Goal: Task Accomplishment & Management: Manage account settings

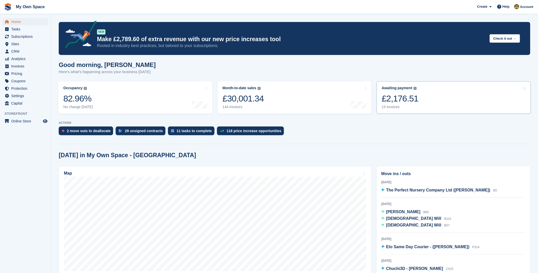
click at [434, 104] on link "Awaiting payment The total outstanding balance on all open invoices. £2,176.51 …" at bounding box center [454, 97] width 154 height 32
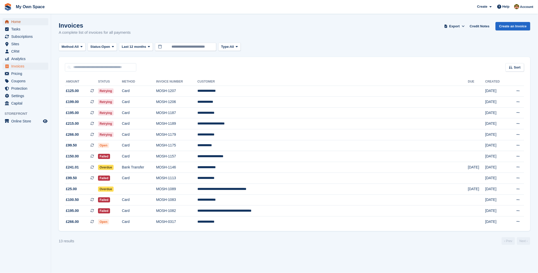
click at [14, 21] on span "Home" at bounding box center [26, 21] width 31 height 7
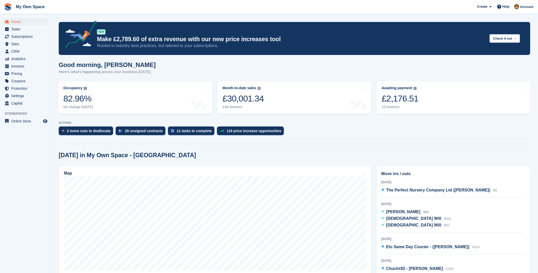
click at [194, 135] on link "11 tasks to complete" at bounding box center [192, 131] width 49 height 11
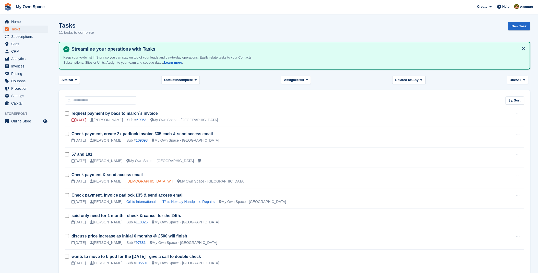
click at [126, 182] on link "[DEMOGRAPHIC_DATA] Will" at bounding box center [149, 181] width 47 height 4
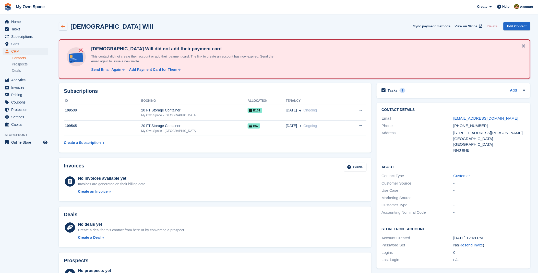
click at [65, 29] on link at bounding box center [63, 26] width 9 height 9
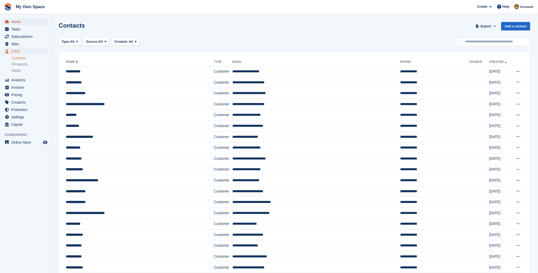
click at [17, 21] on span "Home" at bounding box center [26, 21] width 31 height 7
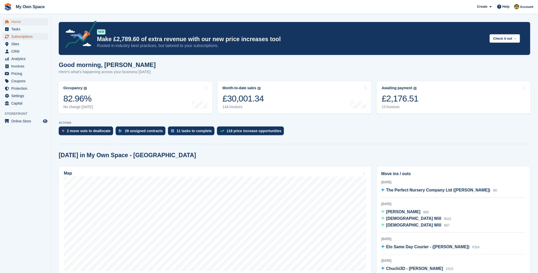
click at [25, 34] on span "Subscriptions" at bounding box center [26, 36] width 31 height 7
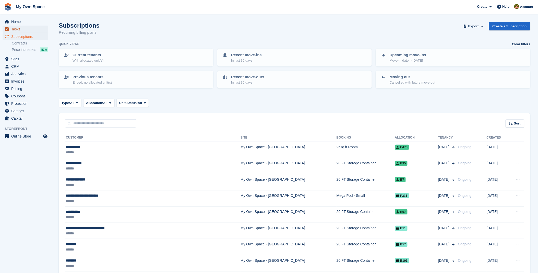
click at [21, 29] on span "Tasks" at bounding box center [26, 29] width 31 height 7
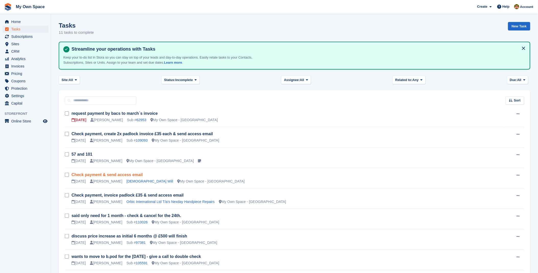
click at [97, 176] on link "Check payment & send access email" at bounding box center [106, 174] width 71 height 4
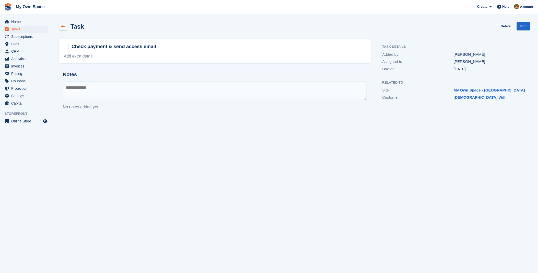
click at [64, 26] on icon at bounding box center [63, 27] width 4 height 4
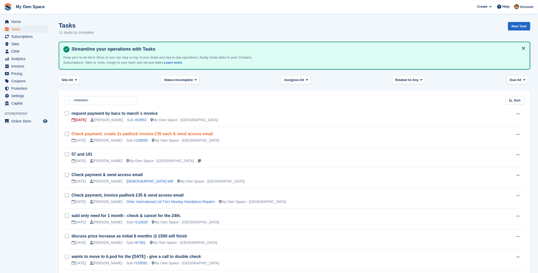
click at [112, 135] on link "Check payment, create 2x padlock invoice £35 each & send access email" at bounding box center [141, 133] width 141 height 4
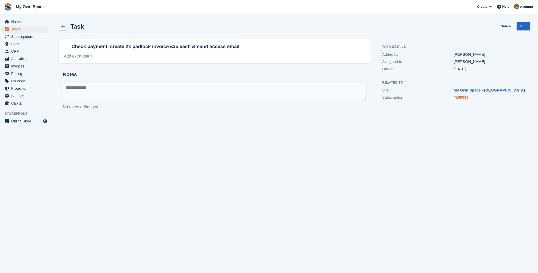
click at [459, 99] on link "#109093" at bounding box center [461, 97] width 15 height 4
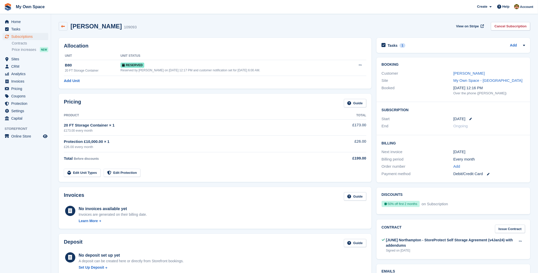
click at [65, 29] on link at bounding box center [63, 26] width 9 height 9
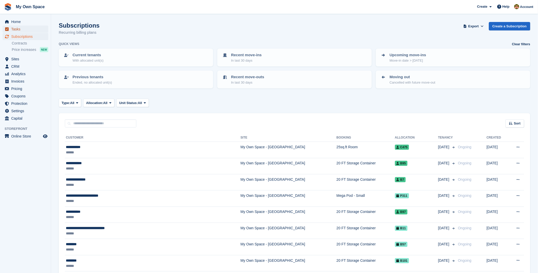
click at [19, 31] on span "Tasks" at bounding box center [26, 29] width 31 height 7
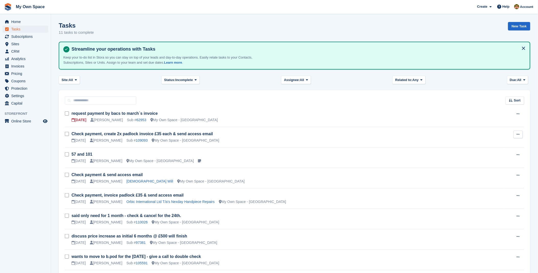
click at [520, 134] on button at bounding box center [517, 134] width 9 height 8
click at [490, 144] on p "Edit task" at bounding box center [498, 144] width 44 height 7
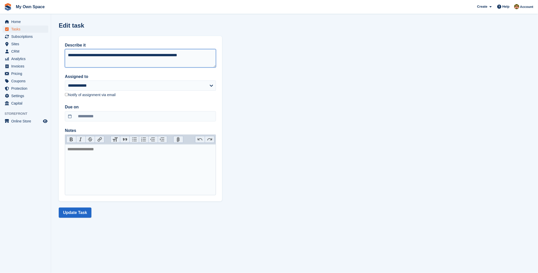
click at [114, 55] on textarea "**********" at bounding box center [140, 58] width 151 height 18
type textarea "**********"
click at [68, 214] on button "Update Task" at bounding box center [75, 212] width 33 height 10
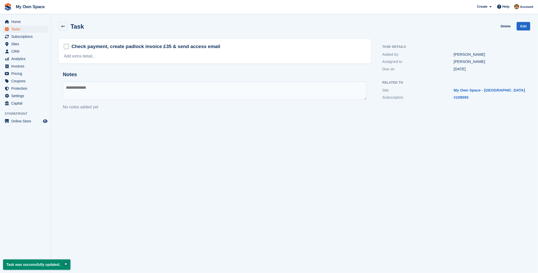
click at [72, 25] on h2 "Task" at bounding box center [77, 26] width 14 height 7
click at [65, 26] on link at bounding box center [63, 26] width 9 height 9
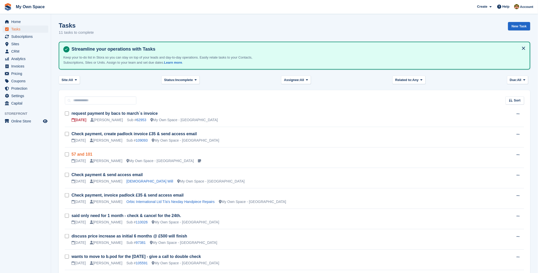
click at [84, 153] on link "57 and 101" at bounding box center [81, 154] width 21 height 4
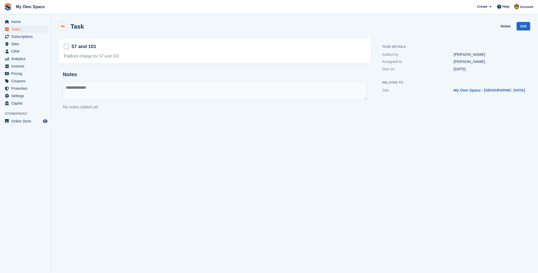
click at [61, 26] on icon at bounding box center [63, 27] width 4 height 4
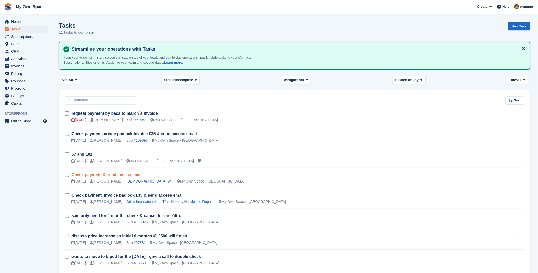
click at [77, 175] on link "Check payment & send access email" at bounding box center [106, 174] width 71 height 4
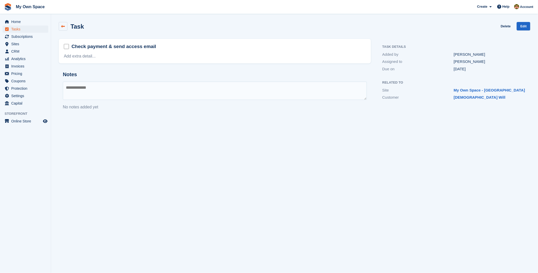
click at [64, 27] on icon at bounding box center [63, 27] width 4 height 4
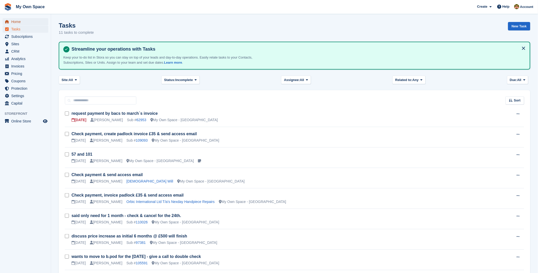
click at [15, 23] on span "Home" at bounding box center [26, 21] width 31 height 7
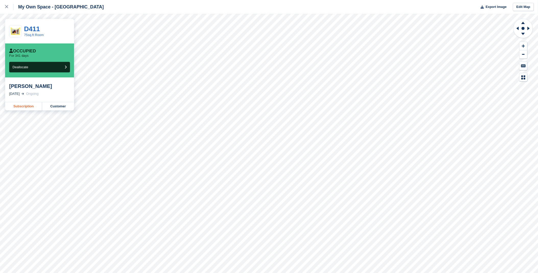
click at [18, 109] on link "Subscription" at bounding box center [23, 106] width 37 height 8
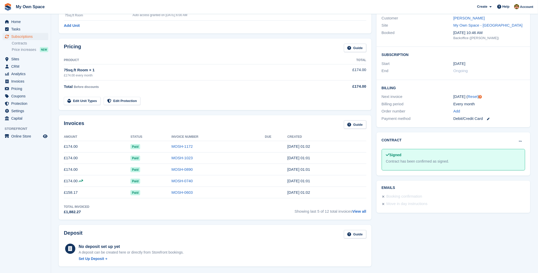
scroll to position [57, 0]
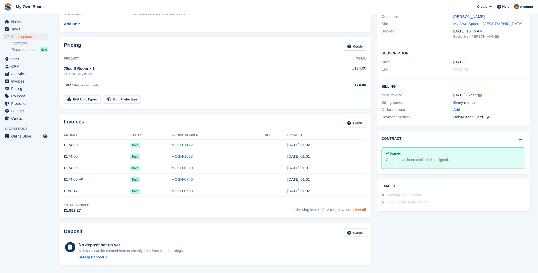
click at [357, 212] on link "View all" at bounding box center [359, 209] width 14 height 4
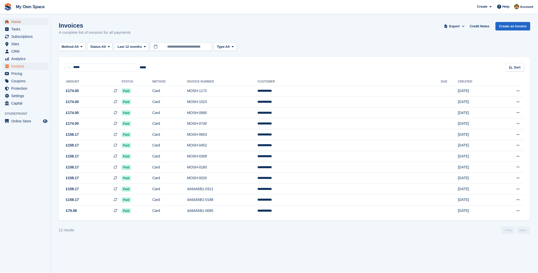
click at [23, 22] on span "Home" at bounding box center [26, 21] width 31 height 7
